Goal: Task Accomplishment & Management: Complete application form

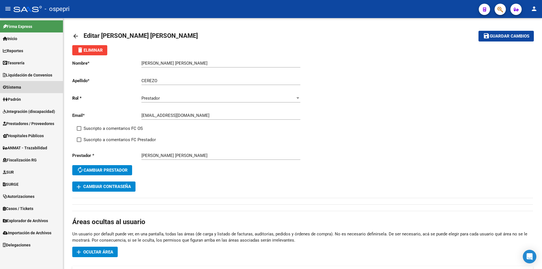
click at [14, 89] on span "Sistema" at bounding box center [12, 87] width 18 height 6
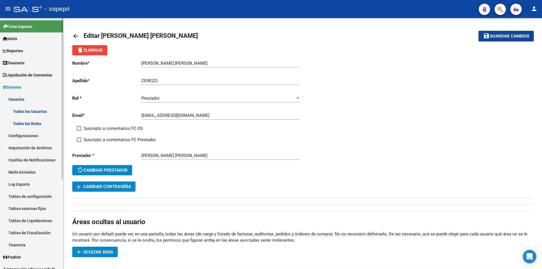
click at [27, 110] on link "Todos los Usuarios" at bounding box center [31, 111] width 63 height 12
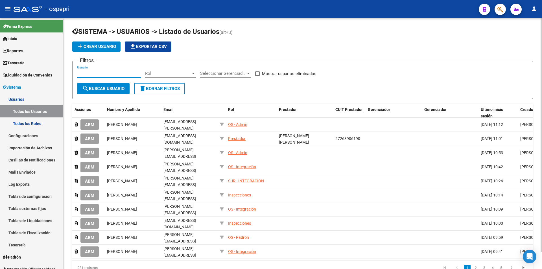
click at [121, 74] on input "Usuario" at bounding box center [109, 73] width 64 height 5
paste input "27304038980"
type input "27304038980"
click at [110, 92] on button "search Buscar Usuario" at bounding box center [103, 88] width 52 height 11
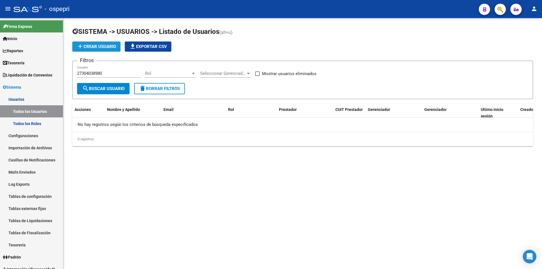
click at [102, 50] on button "add Crear Usuario" at bounding box center [96, 46] width 48 height 10
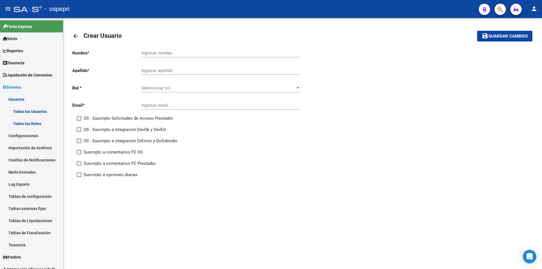
drag, startPoint x: 153, startPoint y: 51, endPoint x: 154, endPoint y: 54, distance: 3.6
click at [154, 53] on input "Ingresar nombre" at bounding box center [220, 53] width 159 height 5
paste input "[PERSON_NAME] [PERSON_NAME]"
drag, startPoint x: 164, startPoint y: 54, endPoint x: 132, endPoint y: 53, distance: 31.9
click at [132, 53] on app-form-text-field "Nombre * [PERSON_NAME] [PERSON_NAME] Ingresar nombre" at bounding box center [186, 53] width 228 height 5
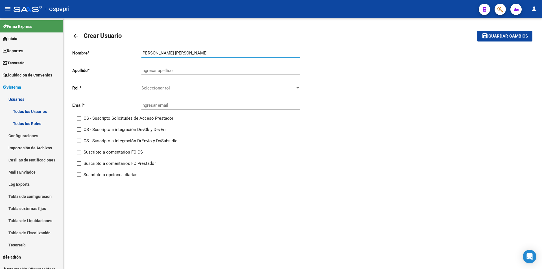
type input "[PERSON_NAME] [PERSON_NAME]"
type input "[PERSON_NAME]"
click at [158, 91] on div "Seleccionar rol Seleccionar rol" at bounding box center [220, 86] width 159 height 12
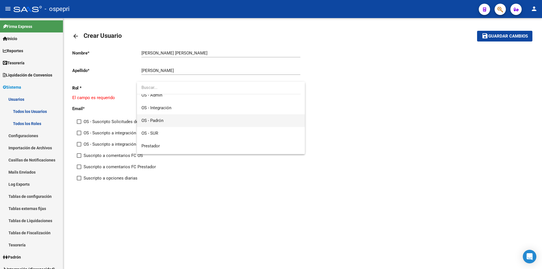
scroll to position [80, 0]
click at [163, 125] on span "Prestador" at bounding box center [220, 122] width 159 height 13
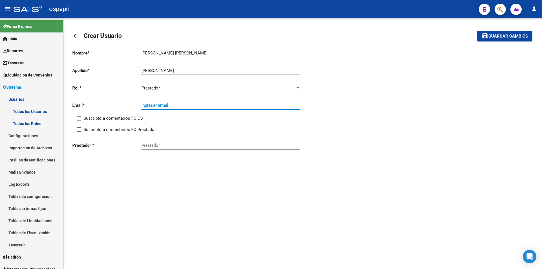
click at [160, 105] on input "Ingresar email" at bounding box center [220, 105] width 159 height 5
paste input "[EMAIL_ADDRESS][DOMAIN_NAME]"
type input "[EMAIL_ADDRESS][DOMAIN_NAME]"
click at [172, 146] on input "Prestador" at bounding box center [220, 145] width 159 height 5
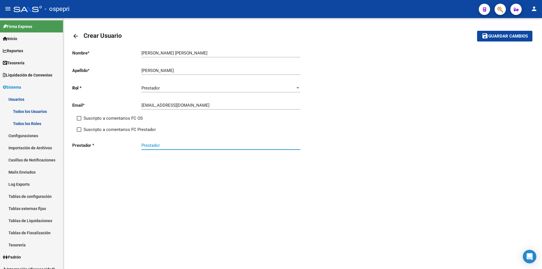
paste input "27304038980"
click at [193, 142] on div "27304038980 Prestador" at bounding box center [220, 143] width 159 height 12
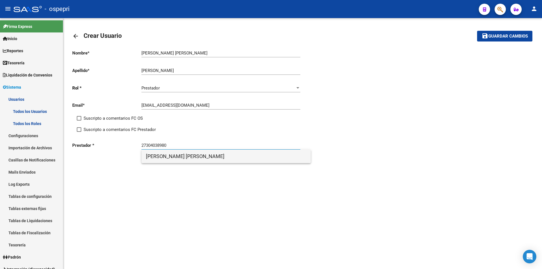
click at [199, 157] on span "[PERSON_NAME] [PERSON_NAME]" at bounding box center [226, 157] width 160 height 14
type input "[PERSON_NAME] [PERSON_NAME]"
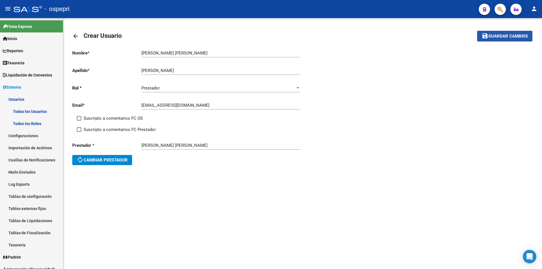
click at [514, 33] on button "save Guardar cambios" at bounding box center [504, 36] width 55 height 10
